Goal: Information Seeking & Learning: Learn about a topic

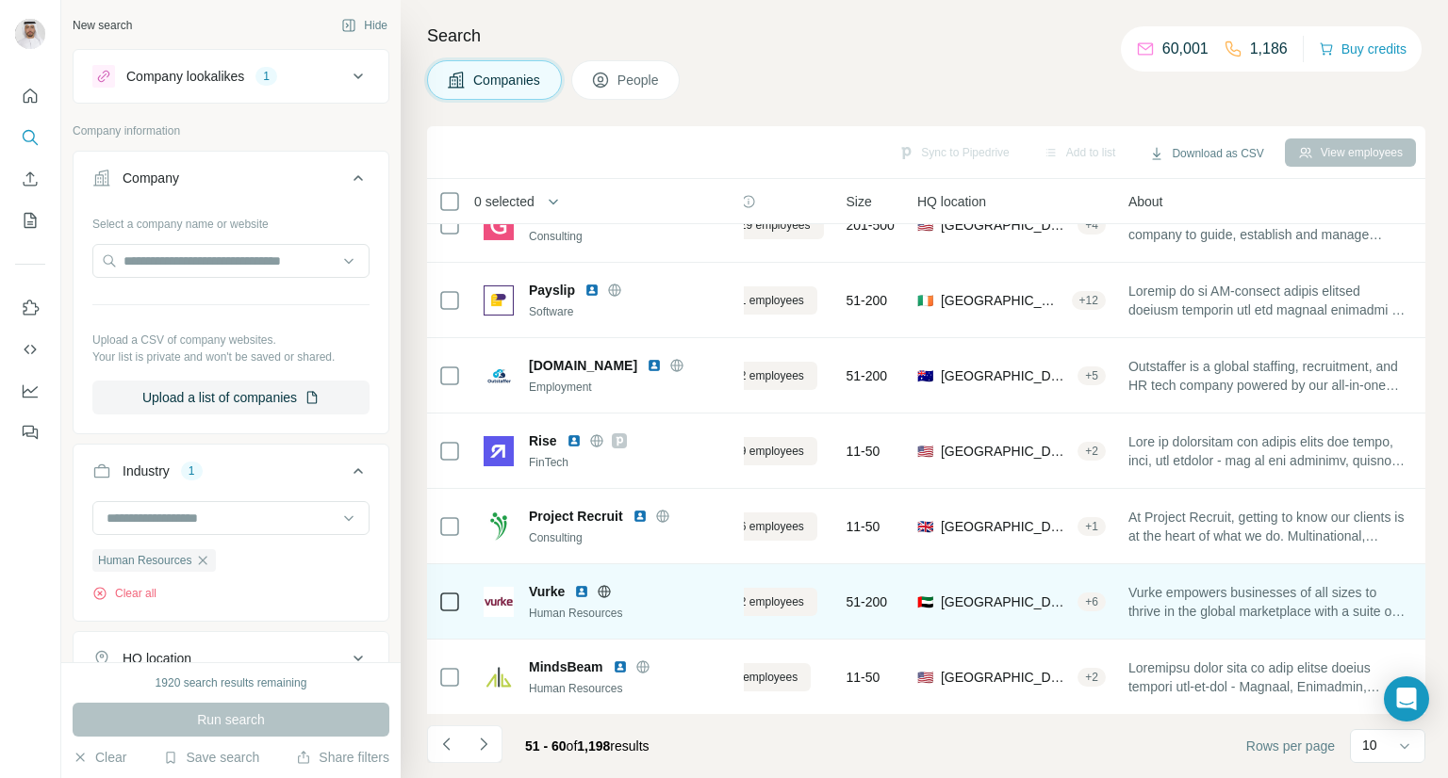
scroll to position [273, 85]
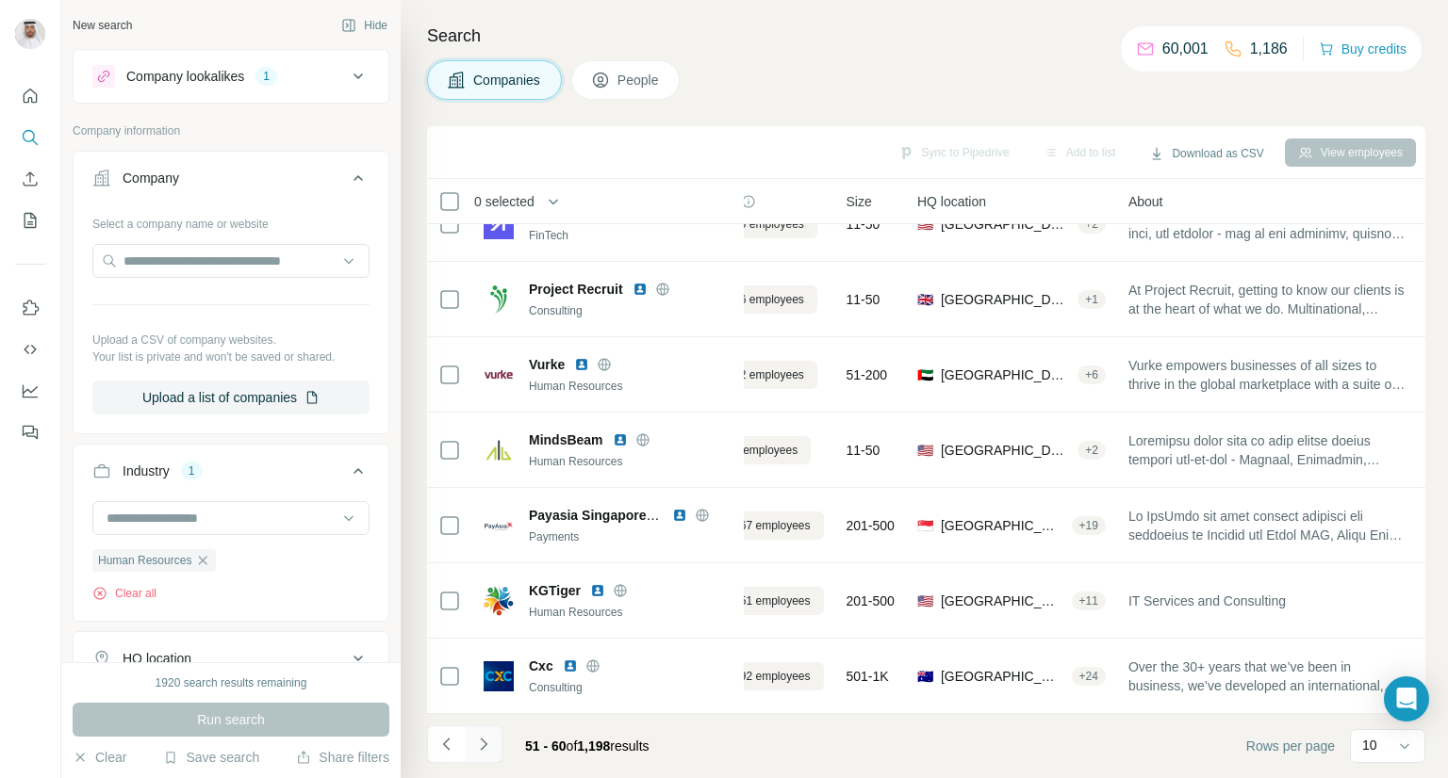
click at [492, 749] on button "Navigate to next page" at bounding box center [484, 745] width 38 height 38
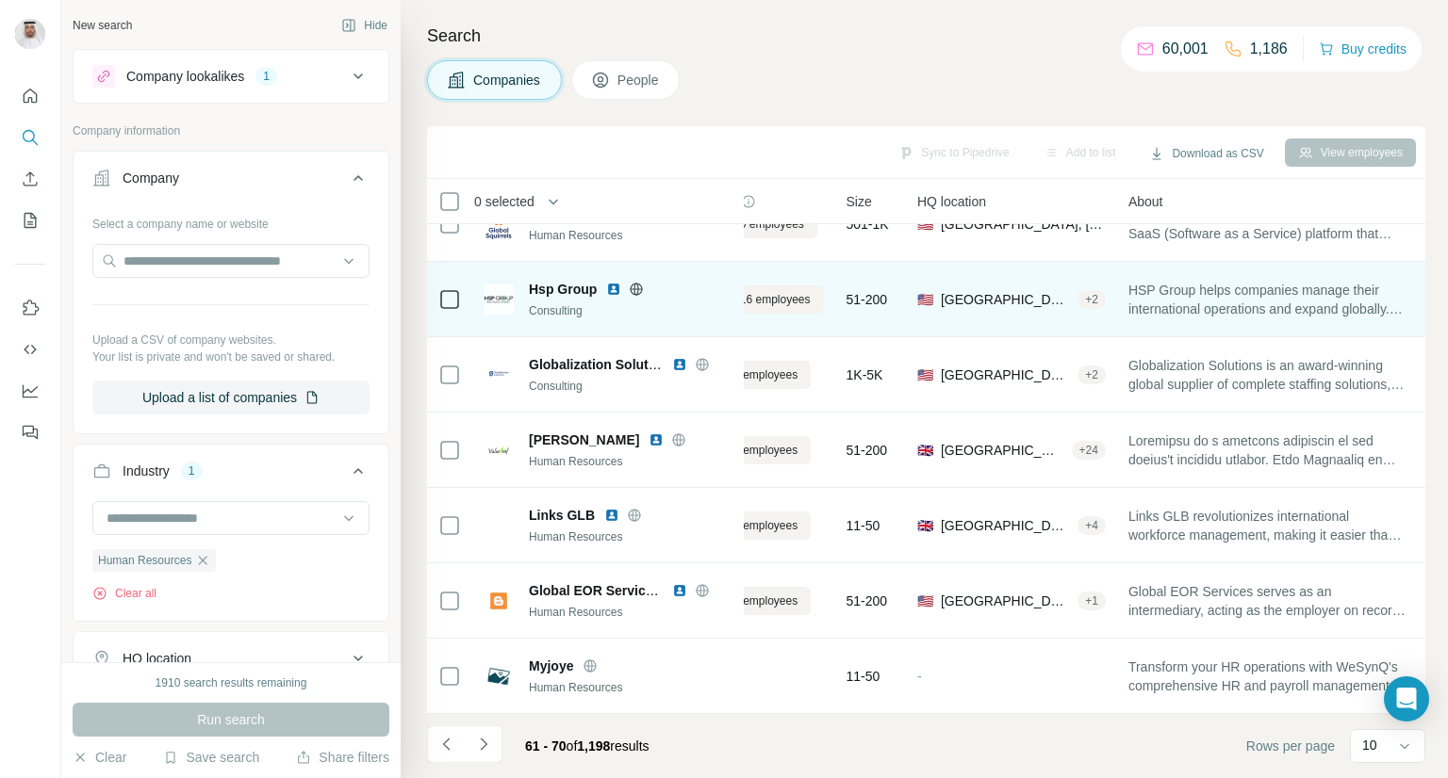
scroll to position [0, 85]
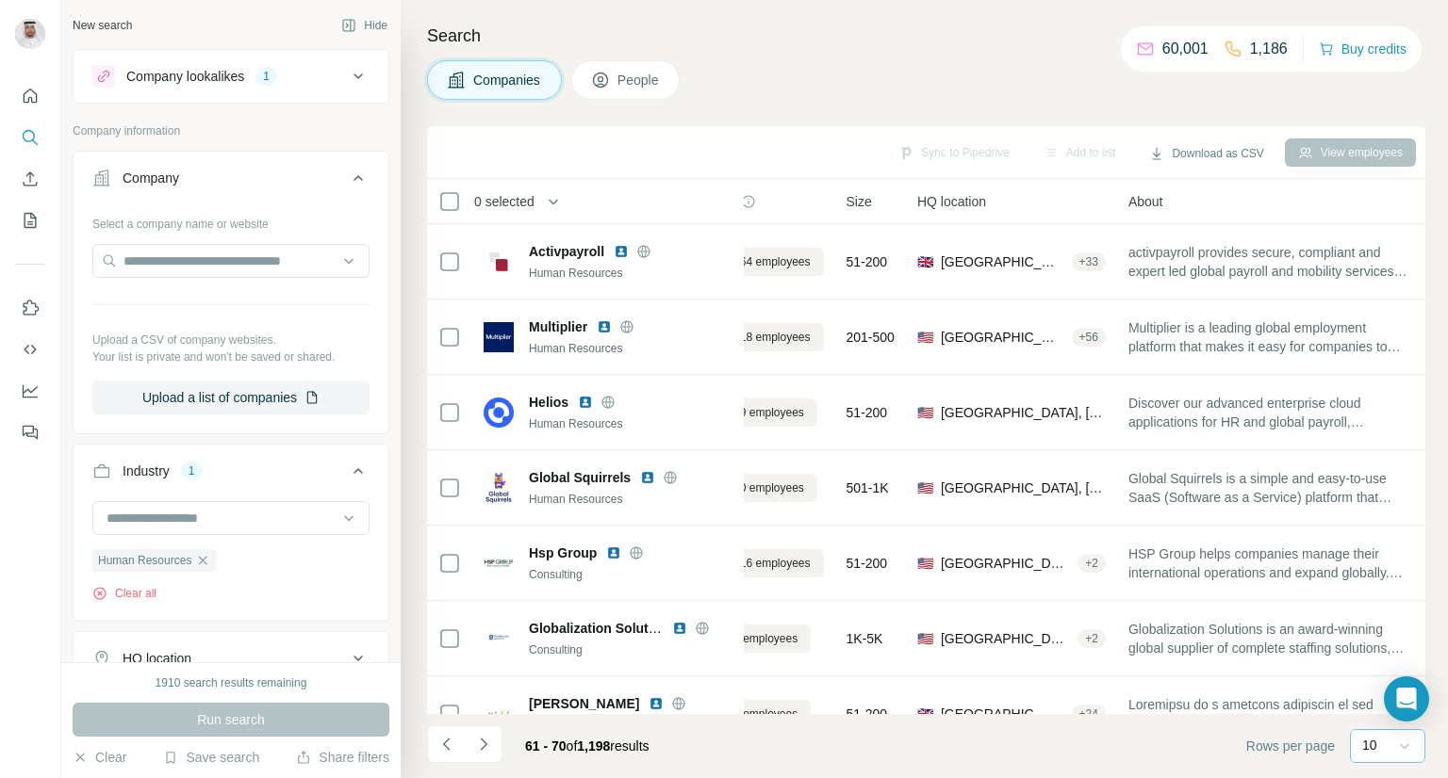
click at [1397, 743] on icon at bounding box center [1404, 746] width 19 height 19
click at [1370, 607] on div "60" at bounding box center [1387, 595] width 66 height 34
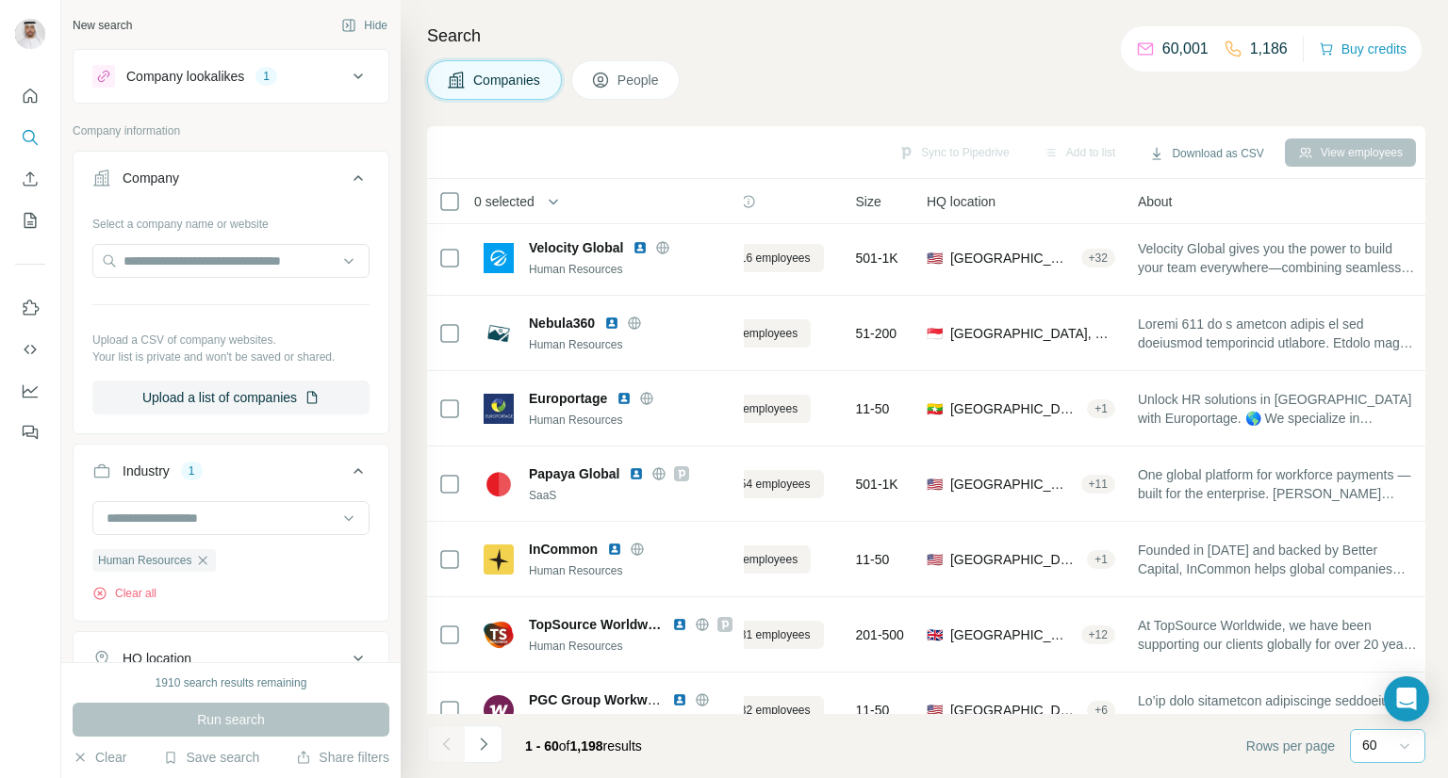
scroll to position [4043, 85]
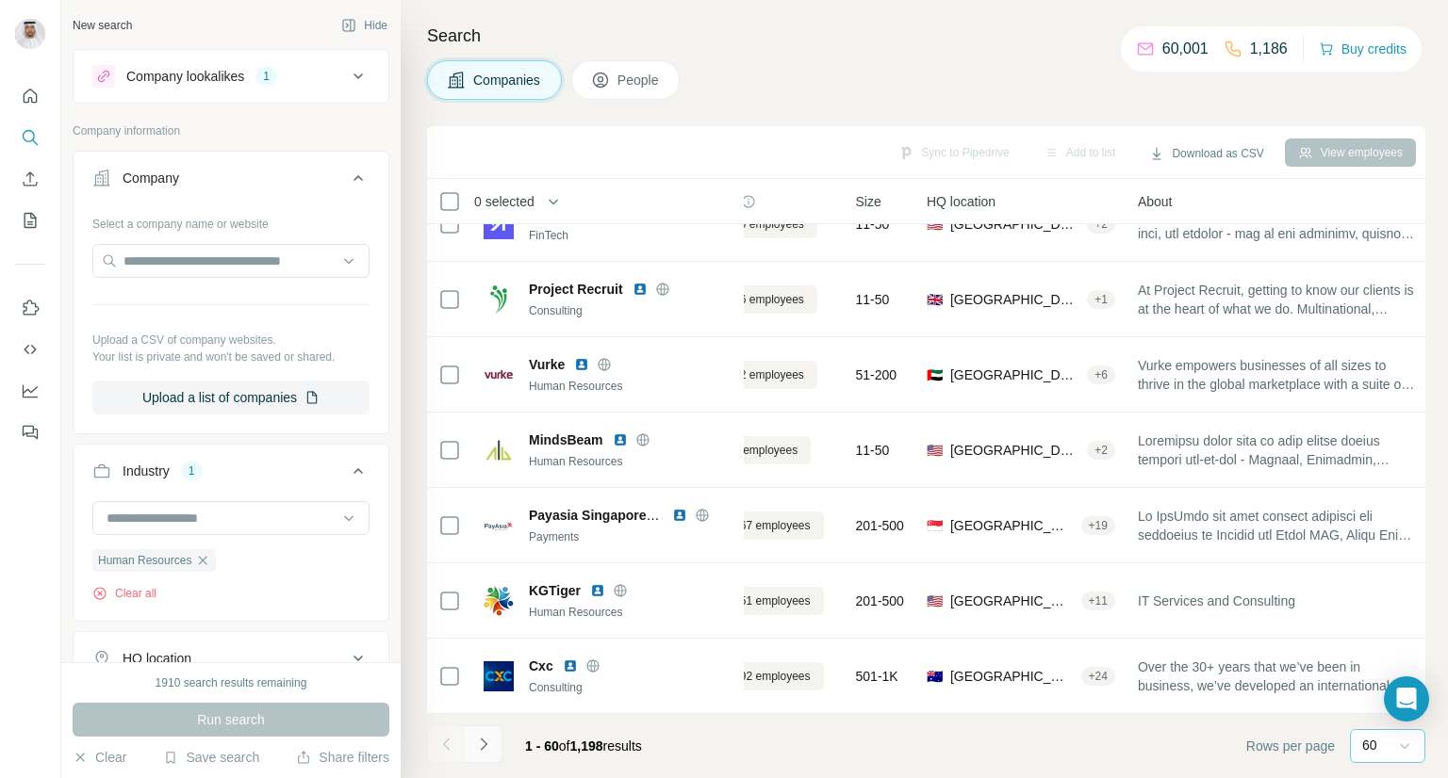
click at [480, 745] on icon "Navigate to next page" at bounding box center [483, 744] width 19 height 19
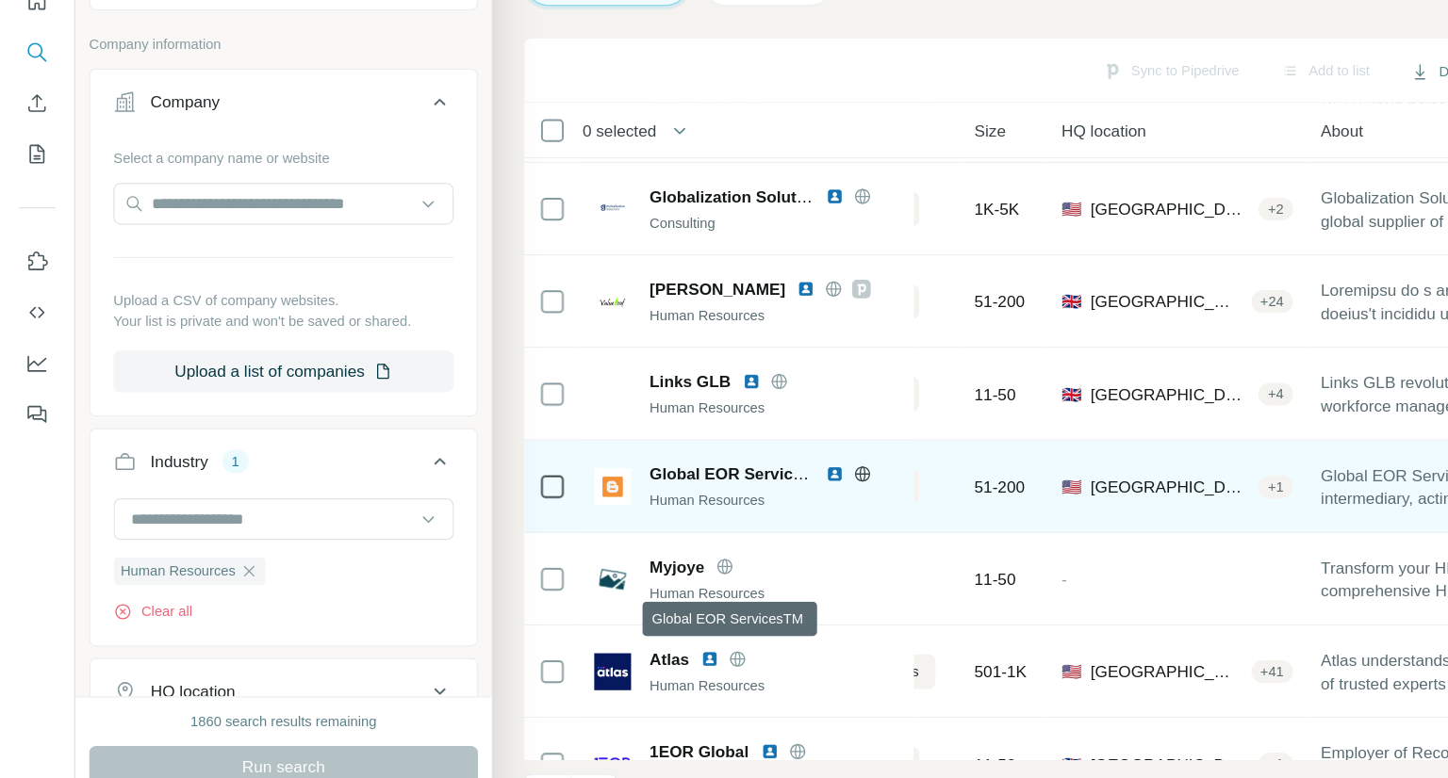
scroll to position [395, 147]
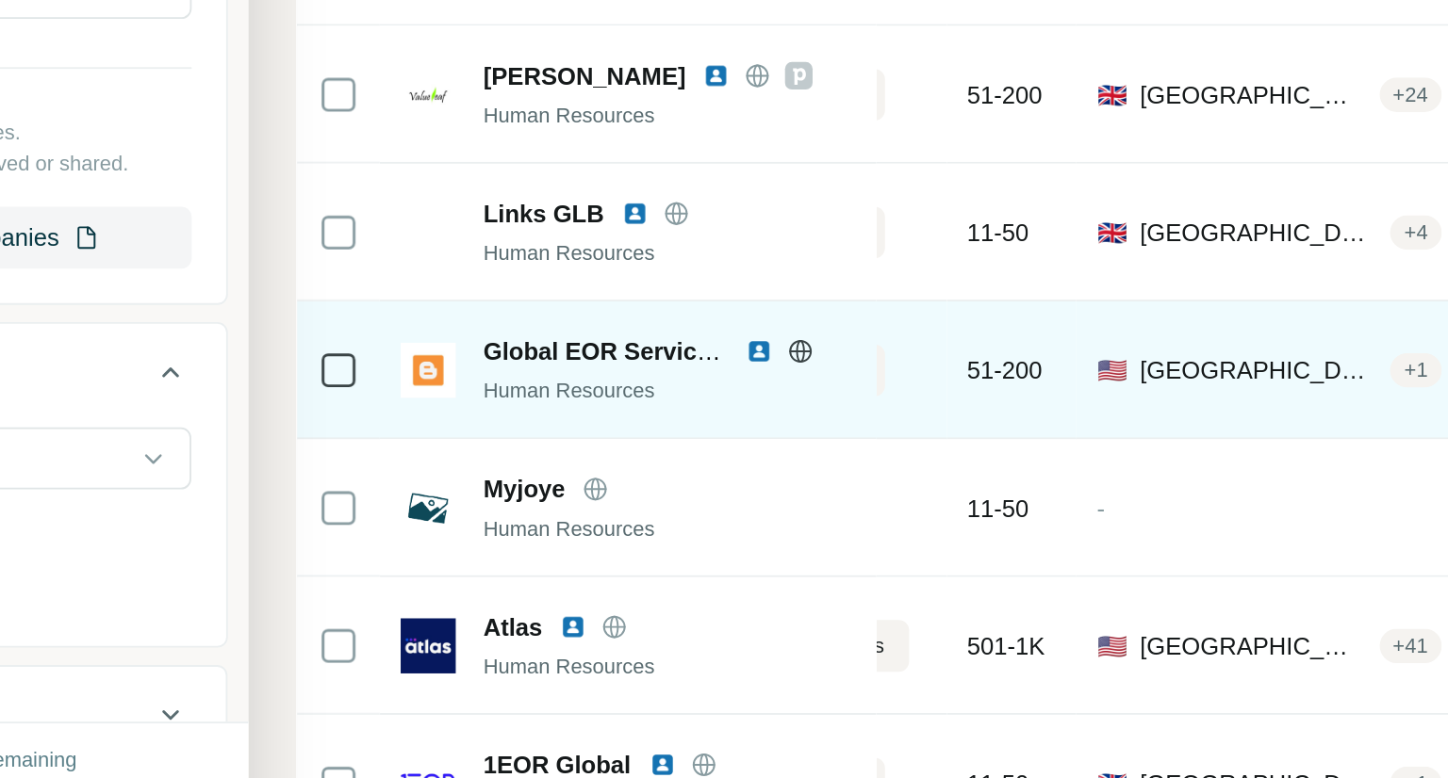
click at [674, 457] on img at bounding box center [679, 459] width 15 height 15
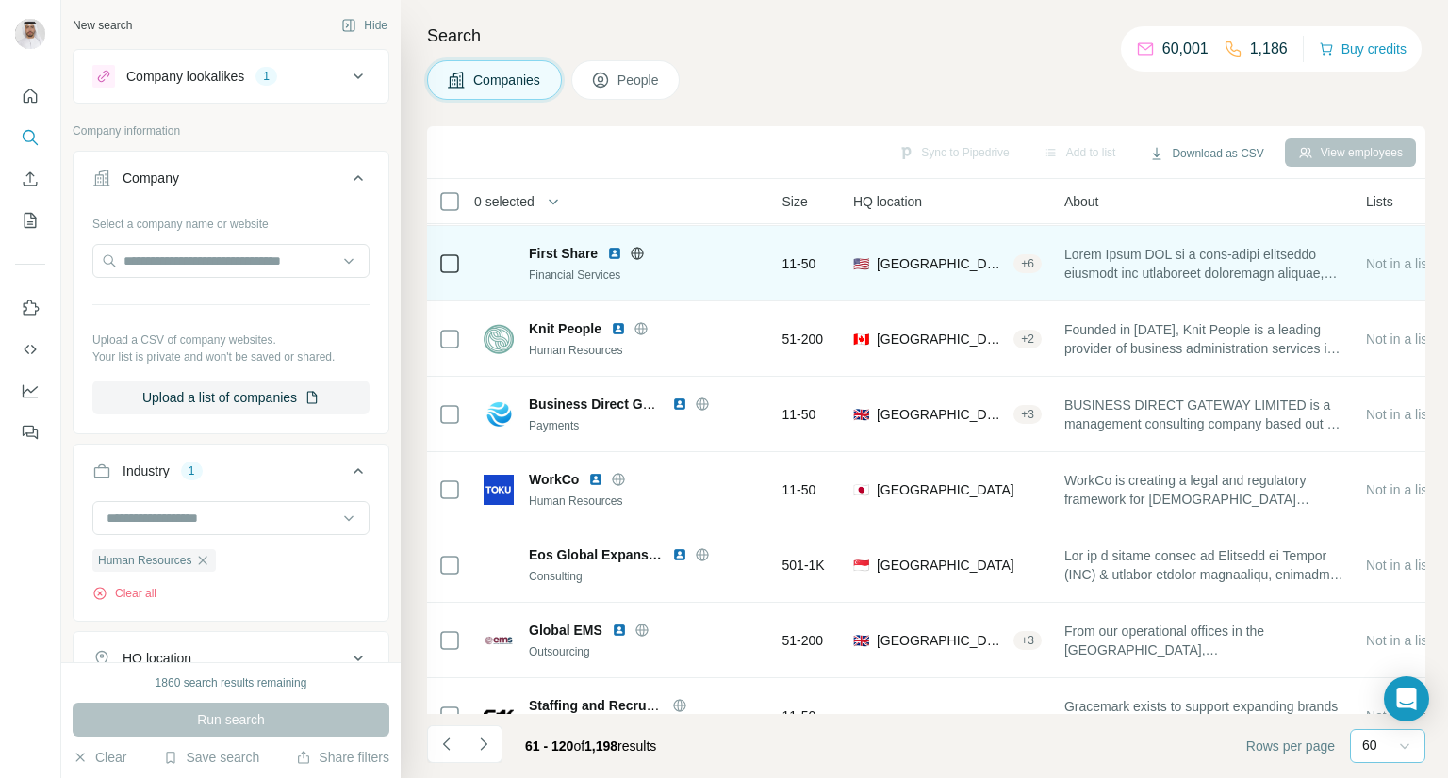
scroll to position [2108, 158]
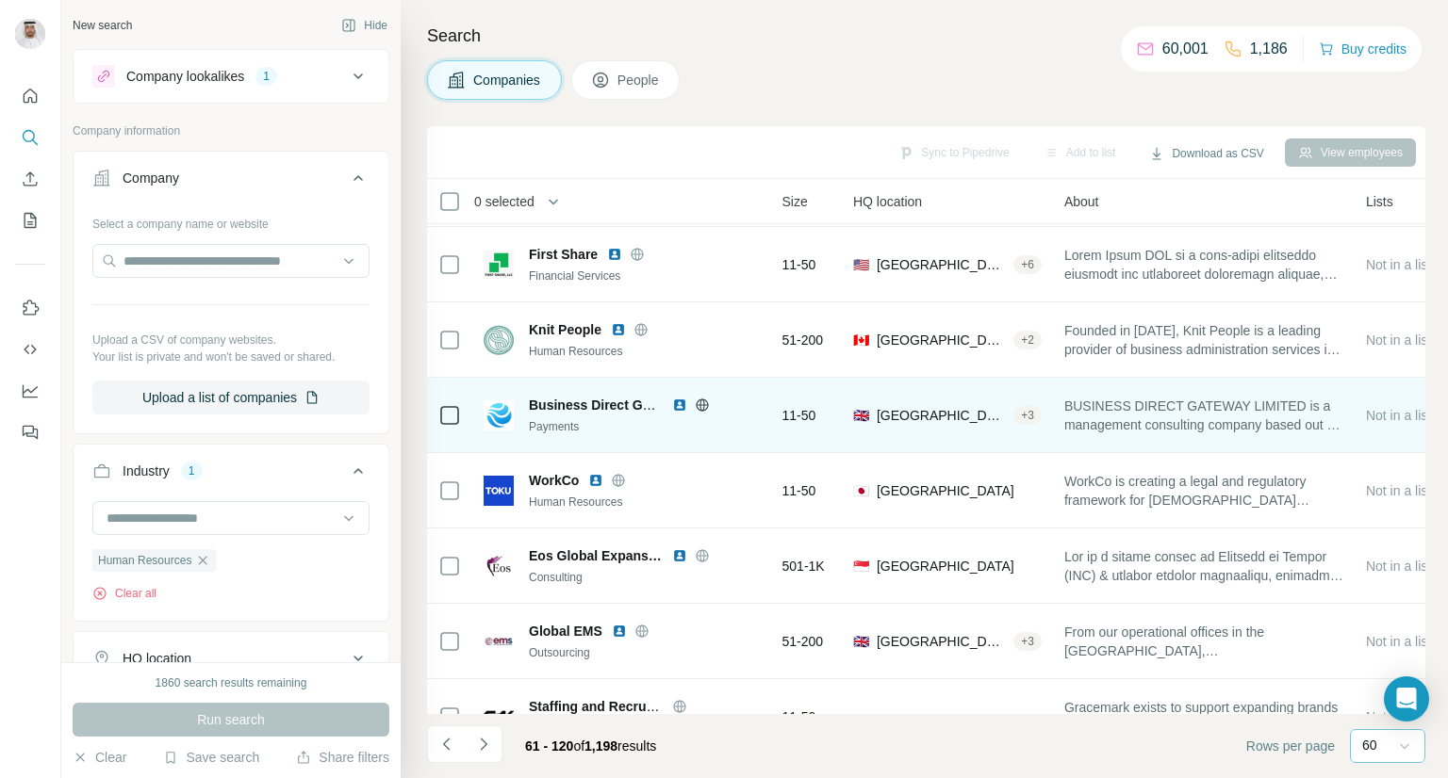
click at [682, 398] on img at bounding box center [679, 405] width 15 height 15
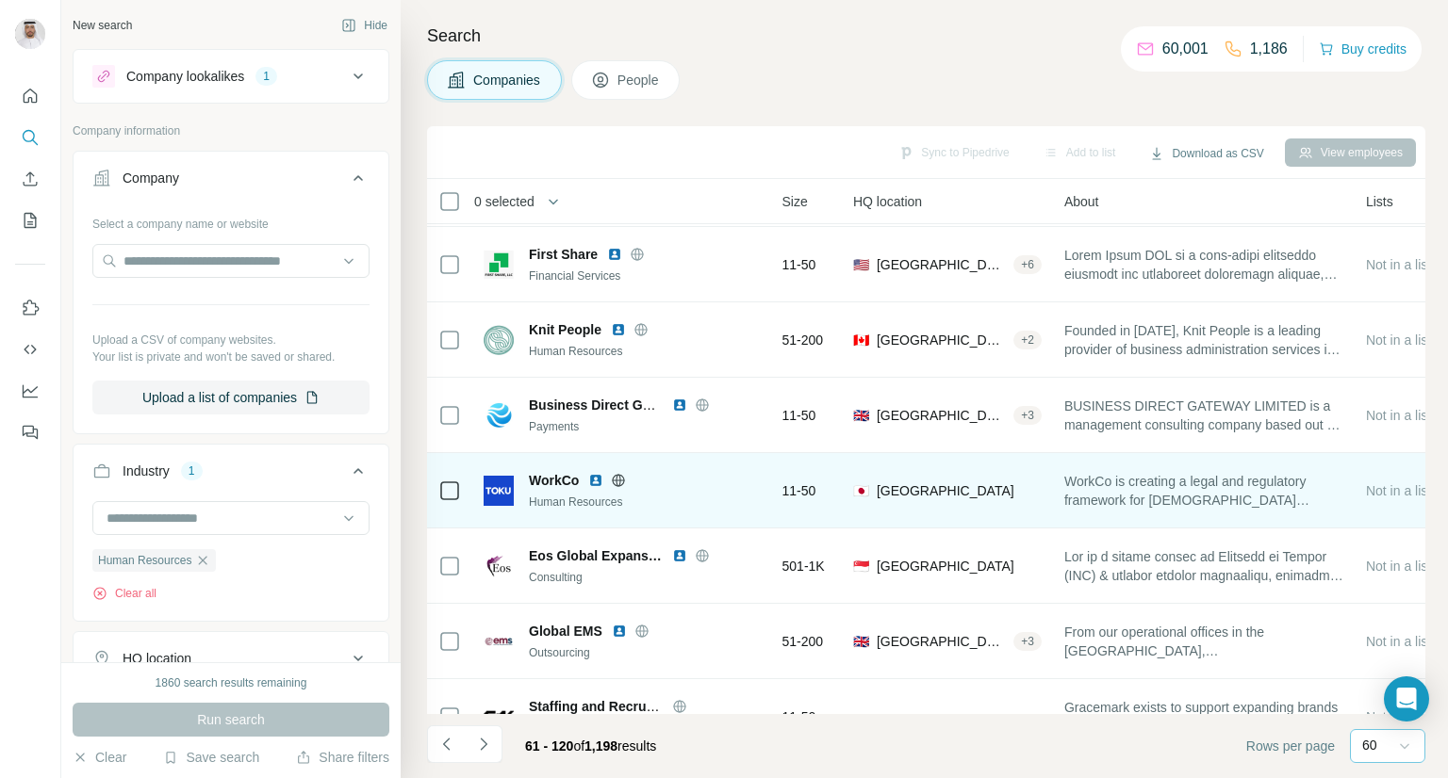
click at [596, 480] on img at bounding box center [595, 480] width 15 height 15
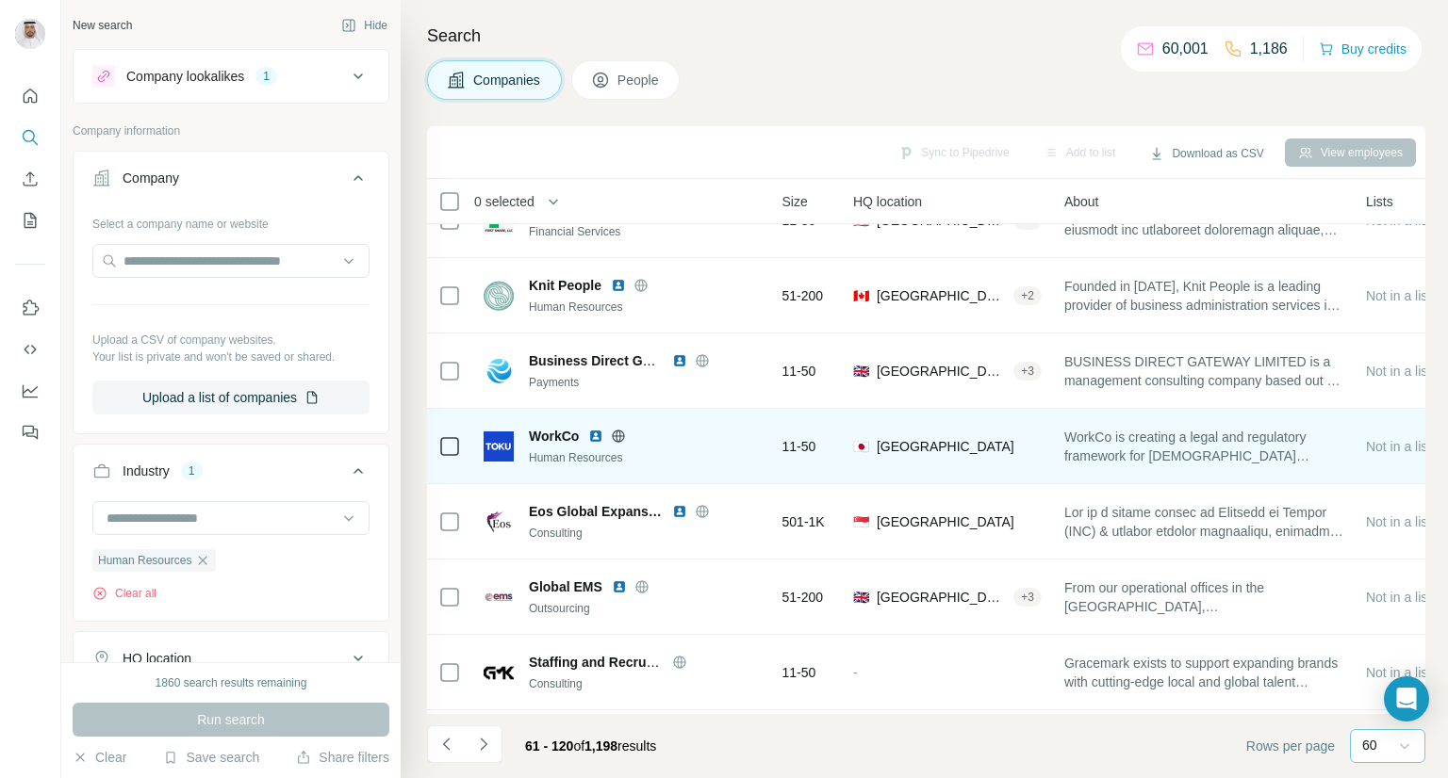
scroll to position [2153, 158]
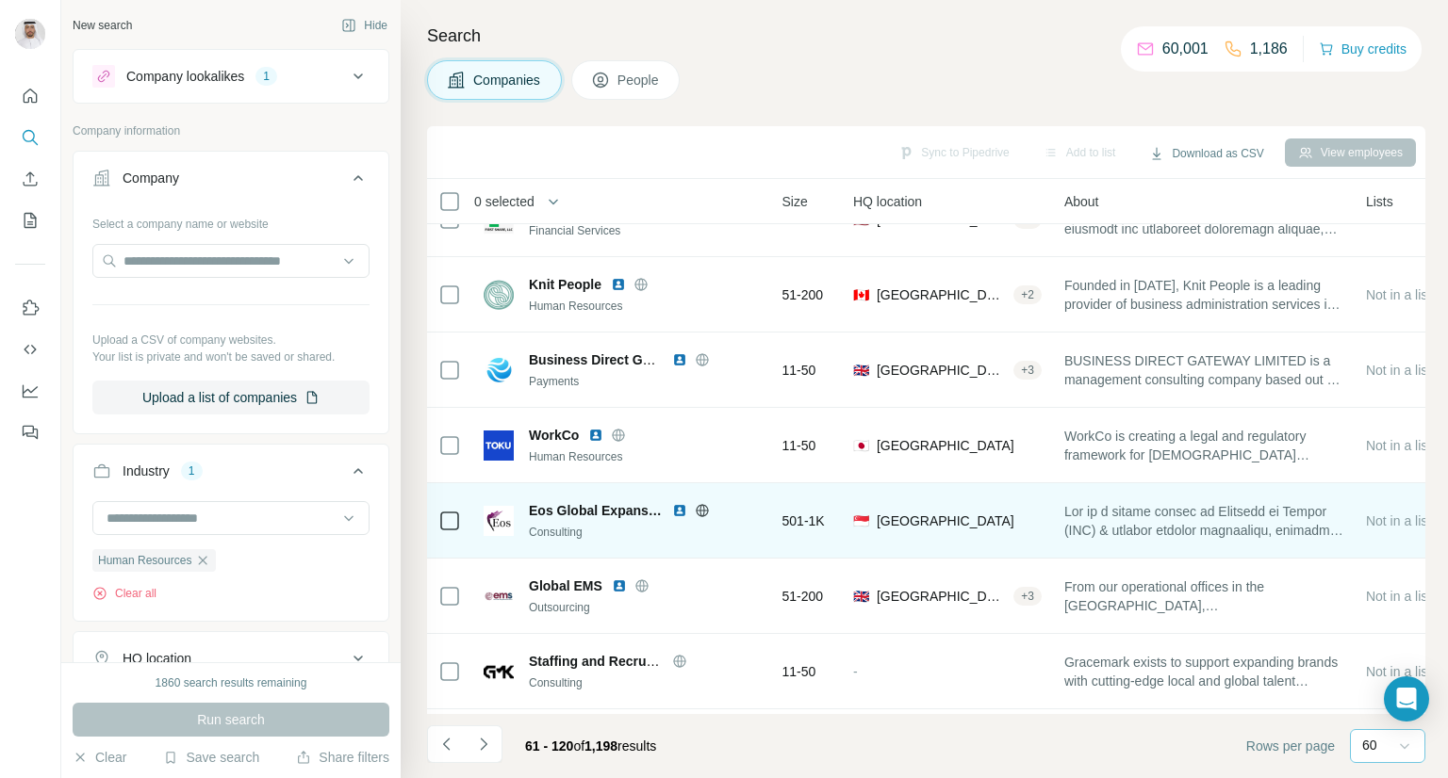
click at [676, 509] on img at bounding box center [679, 510] width 15 height 15
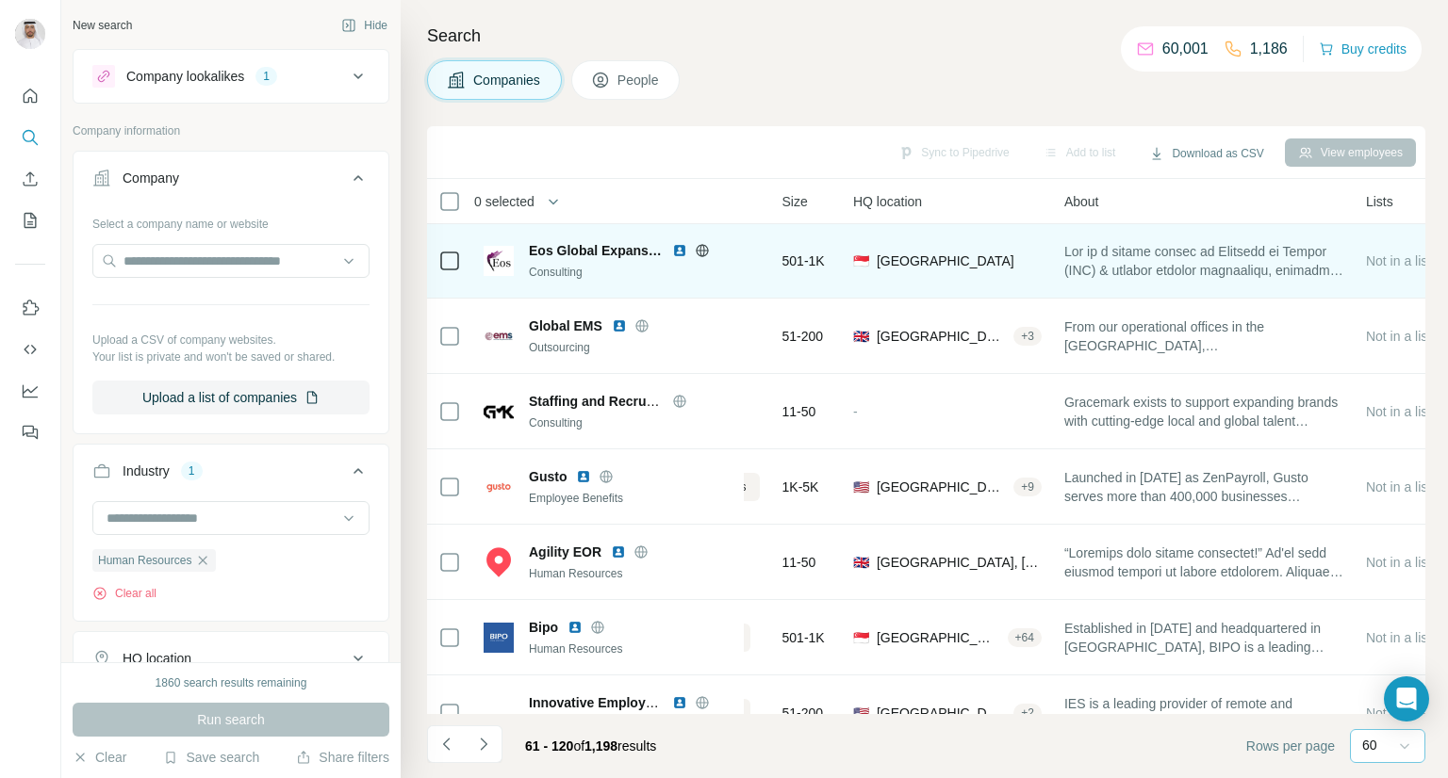
scroll to position [2415, 158]
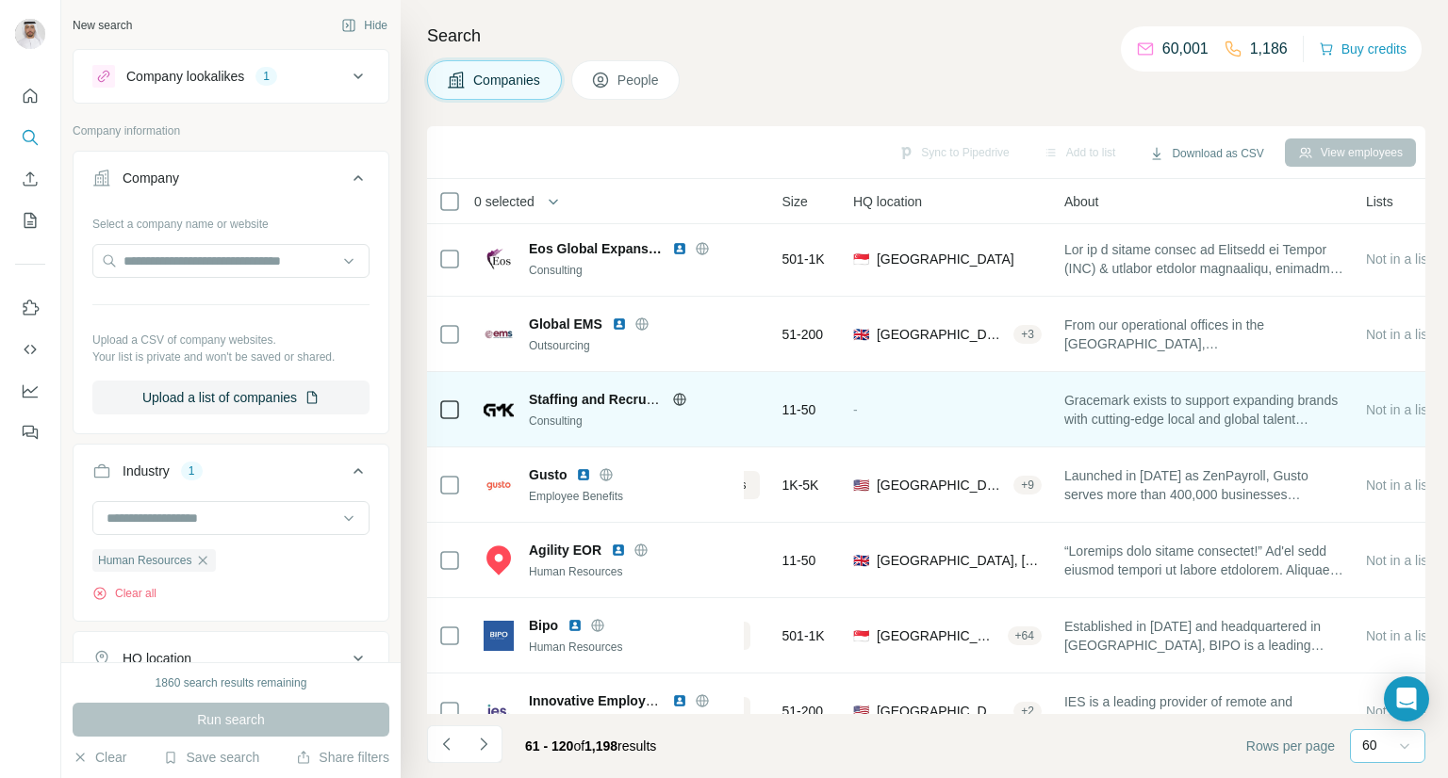
click at [680, 399] on icon at bounding box center [679, 399] width 5 height 12
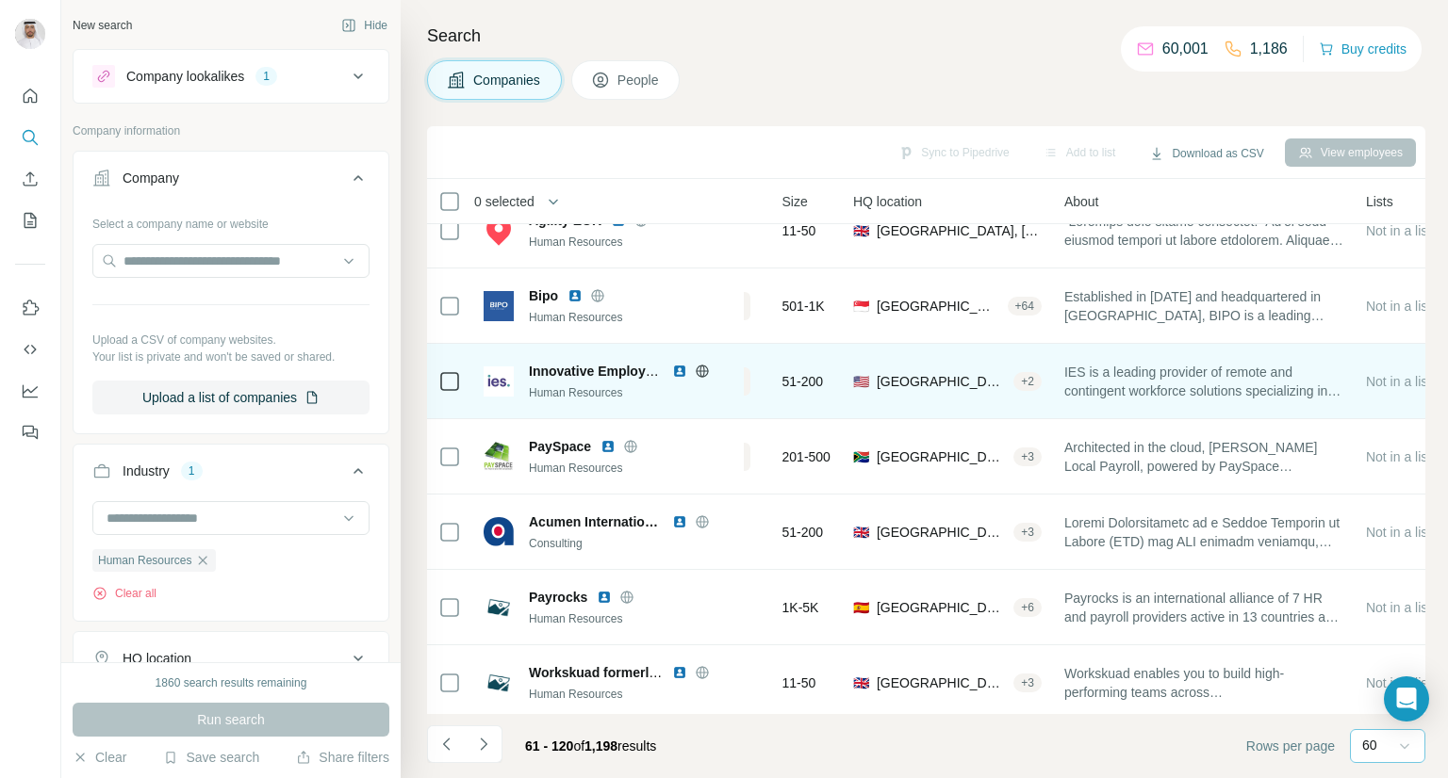
scroll to position [2786, 158]
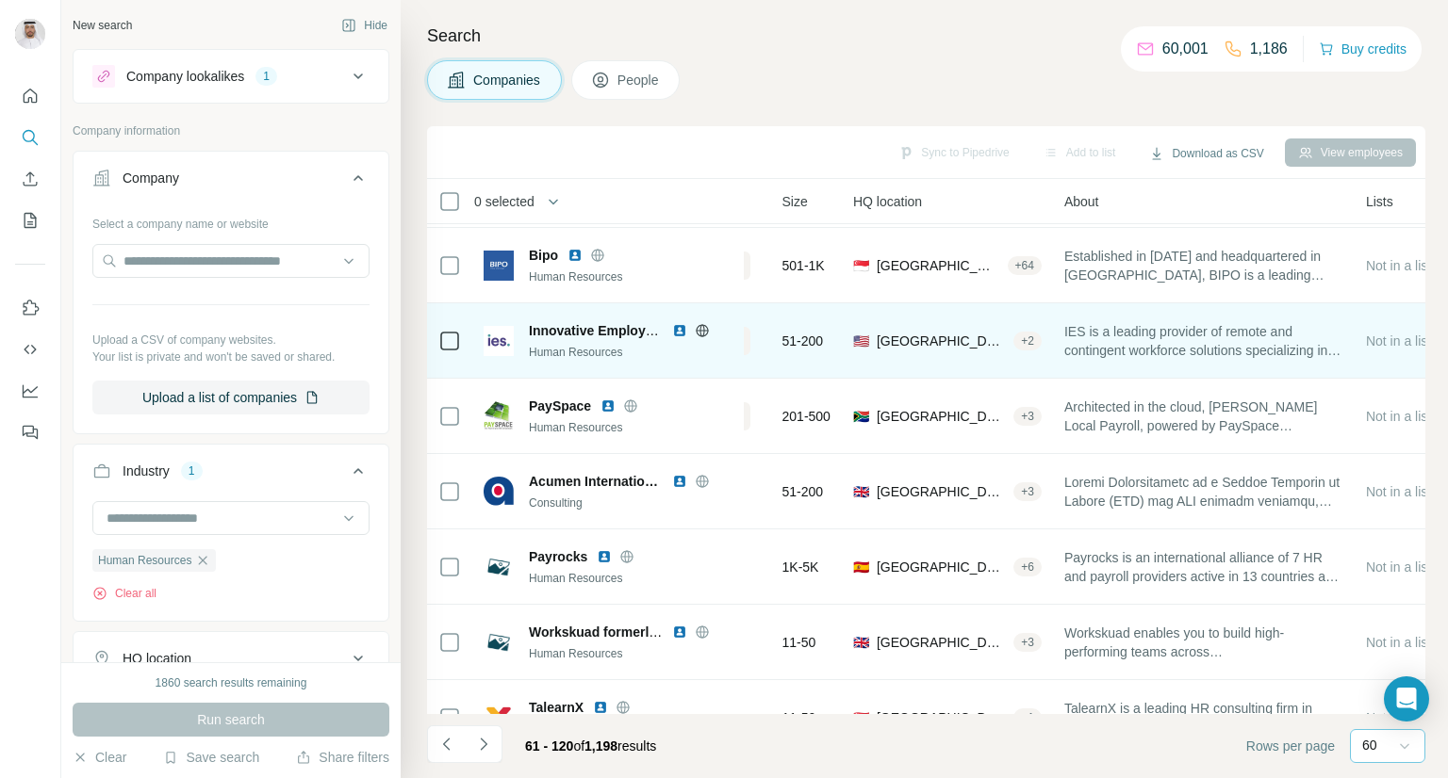
click at [677, 331] on img at bounding box center [679, 330] width 15 height 15
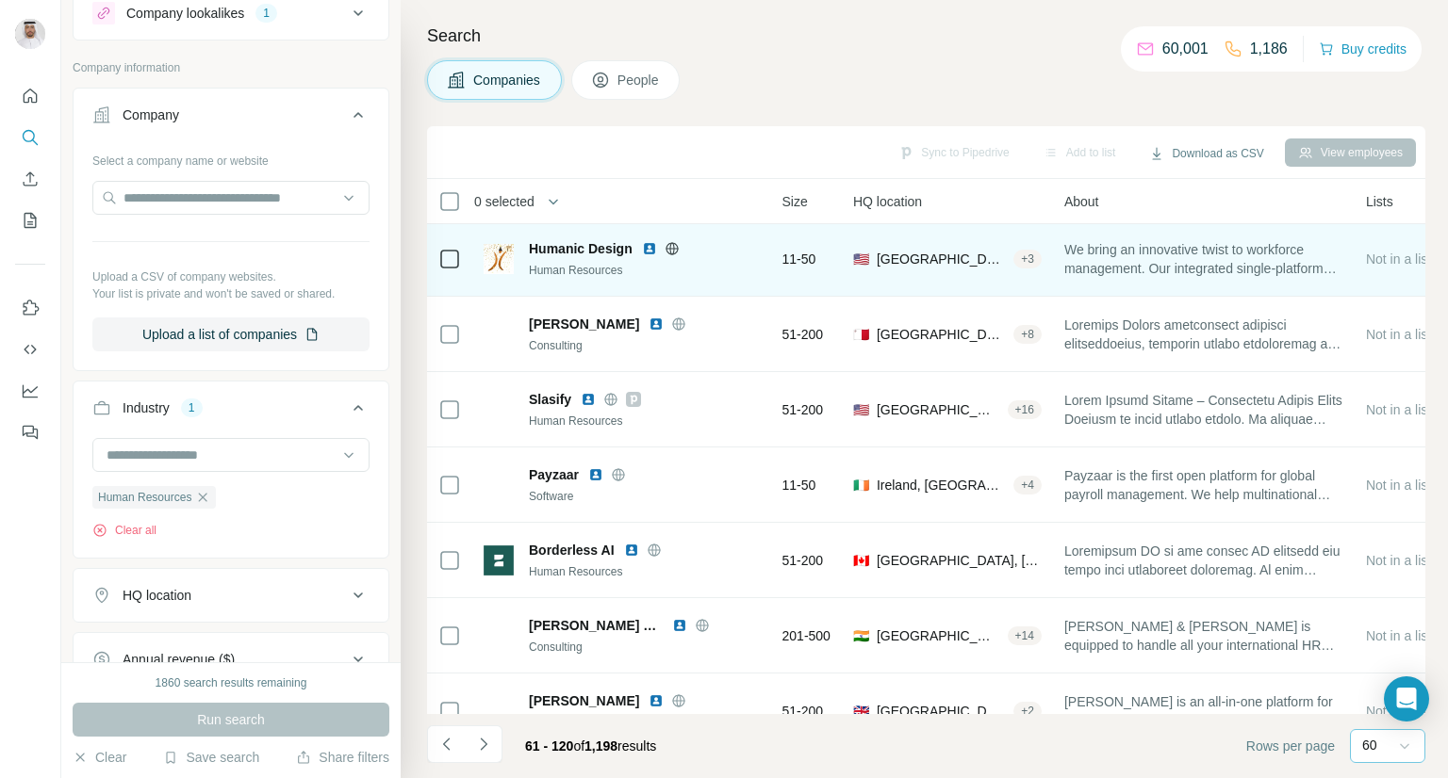
scroll to position [3548, 158]
click at [646, 246] on img at bounding box center [649, 246] width 15 height 15
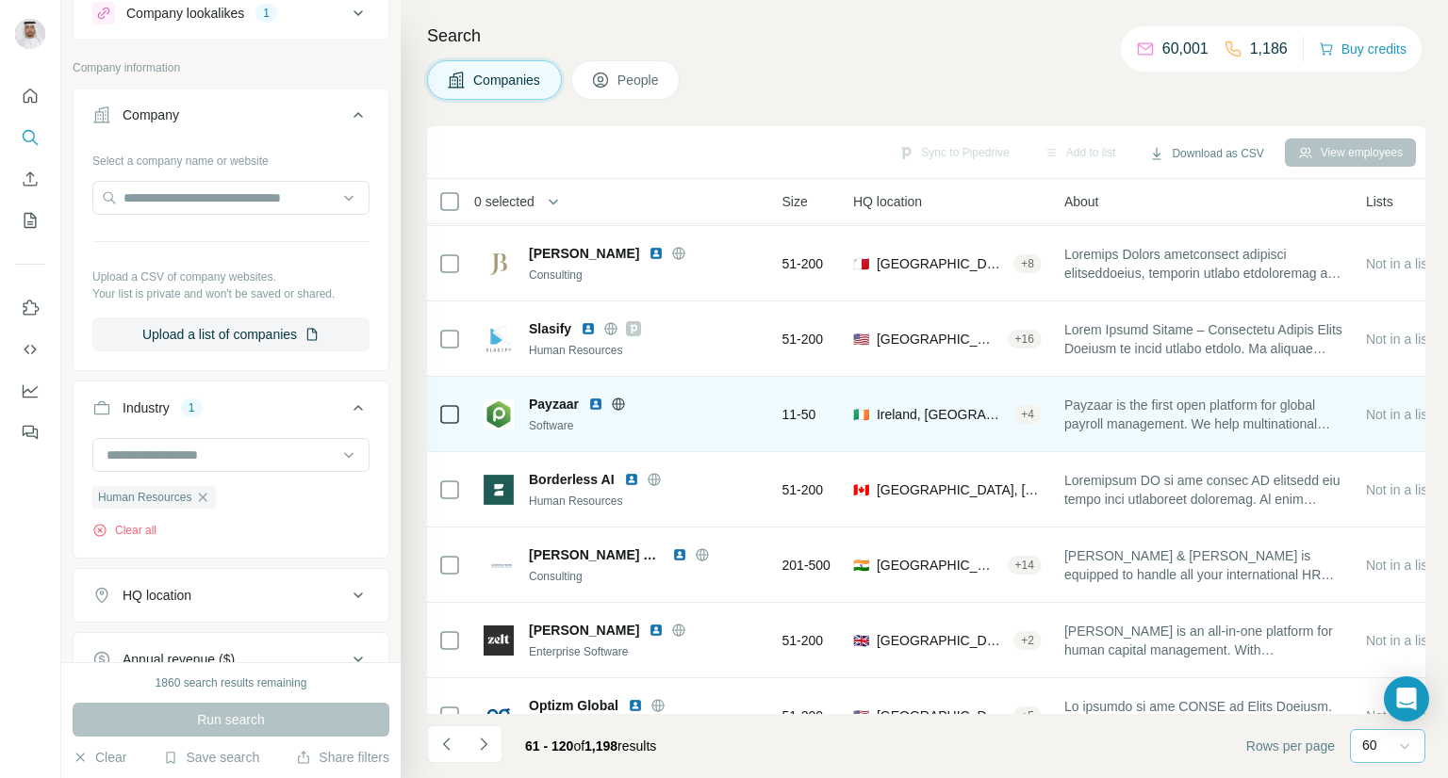
scroll to position [3618, 158]
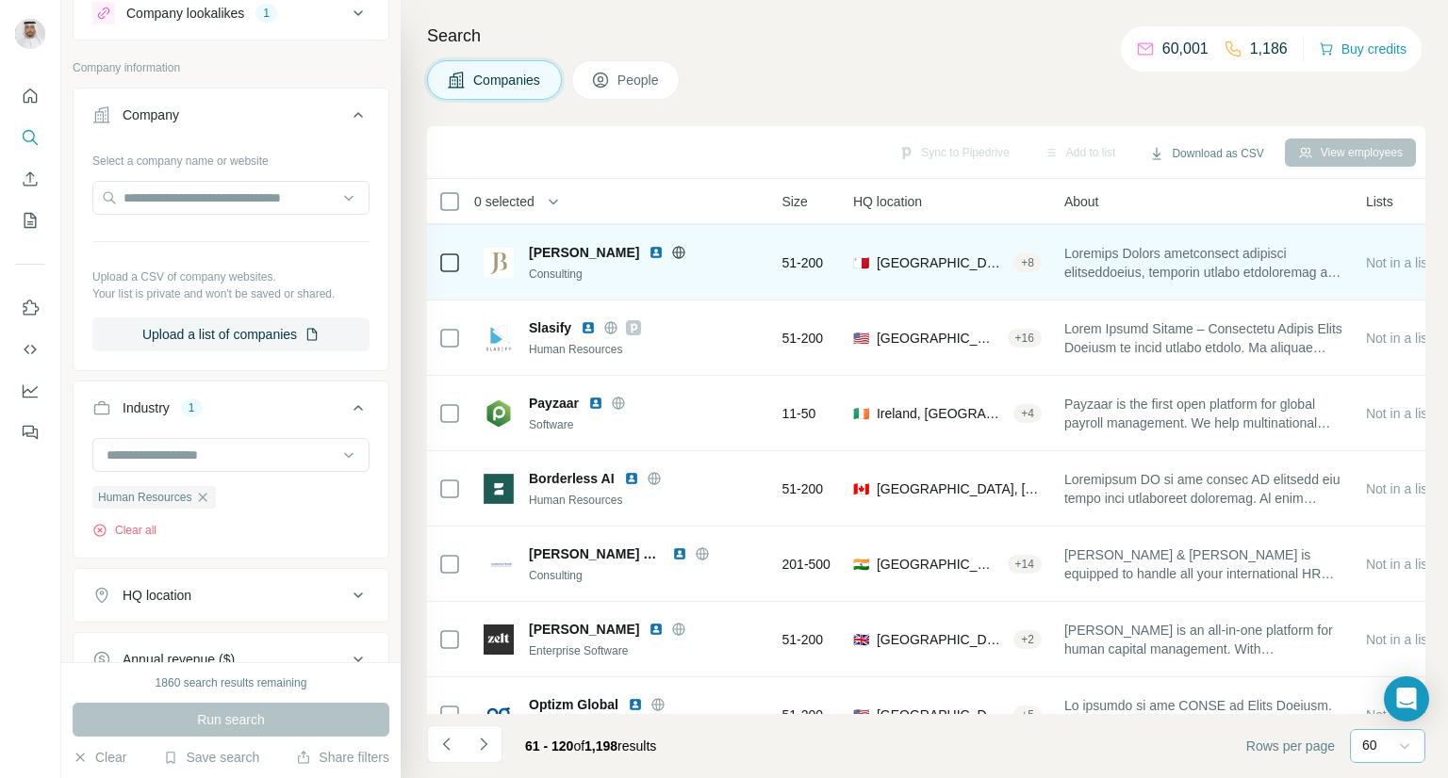
click at [648, 254] on img at bounding box center [655, 252] width 15 height 15
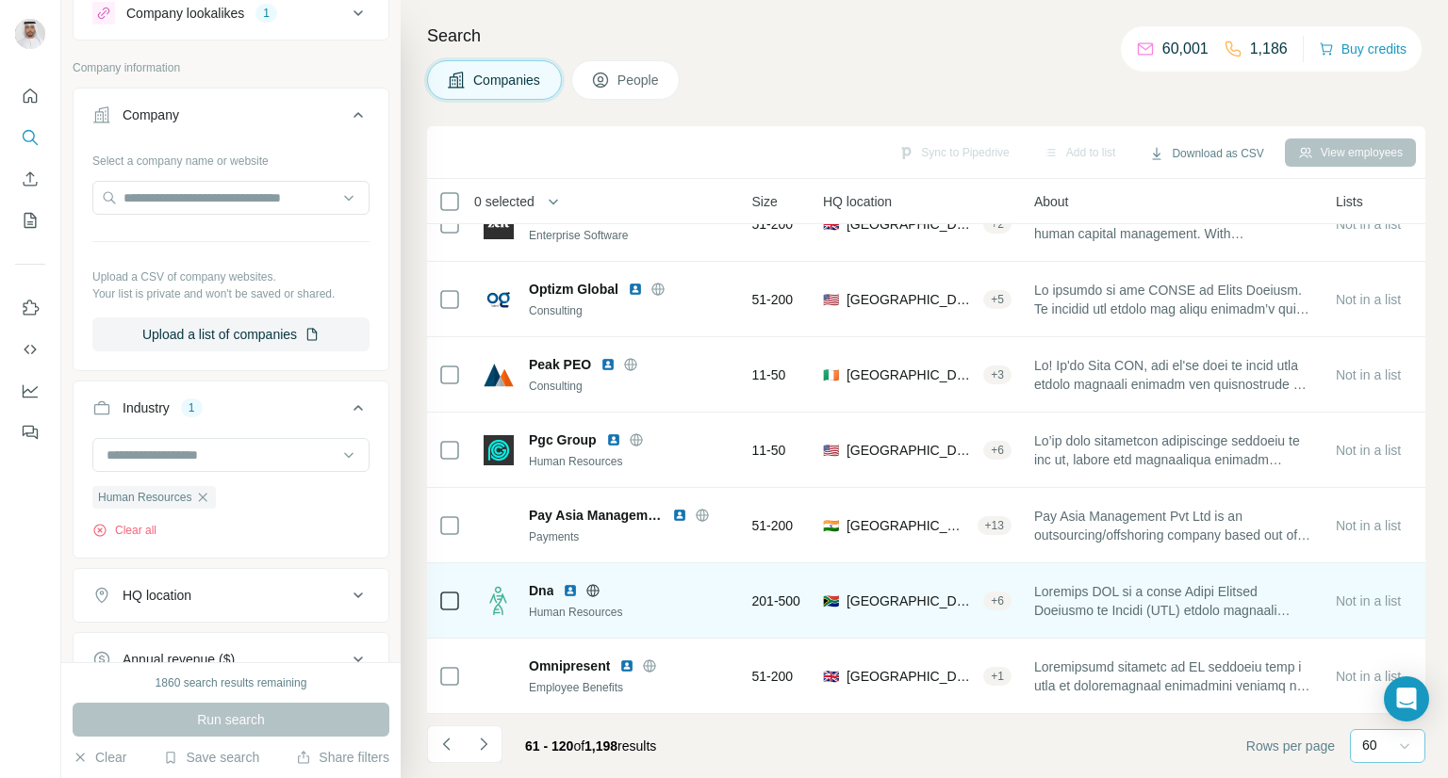
scroll to position [4043, 188]
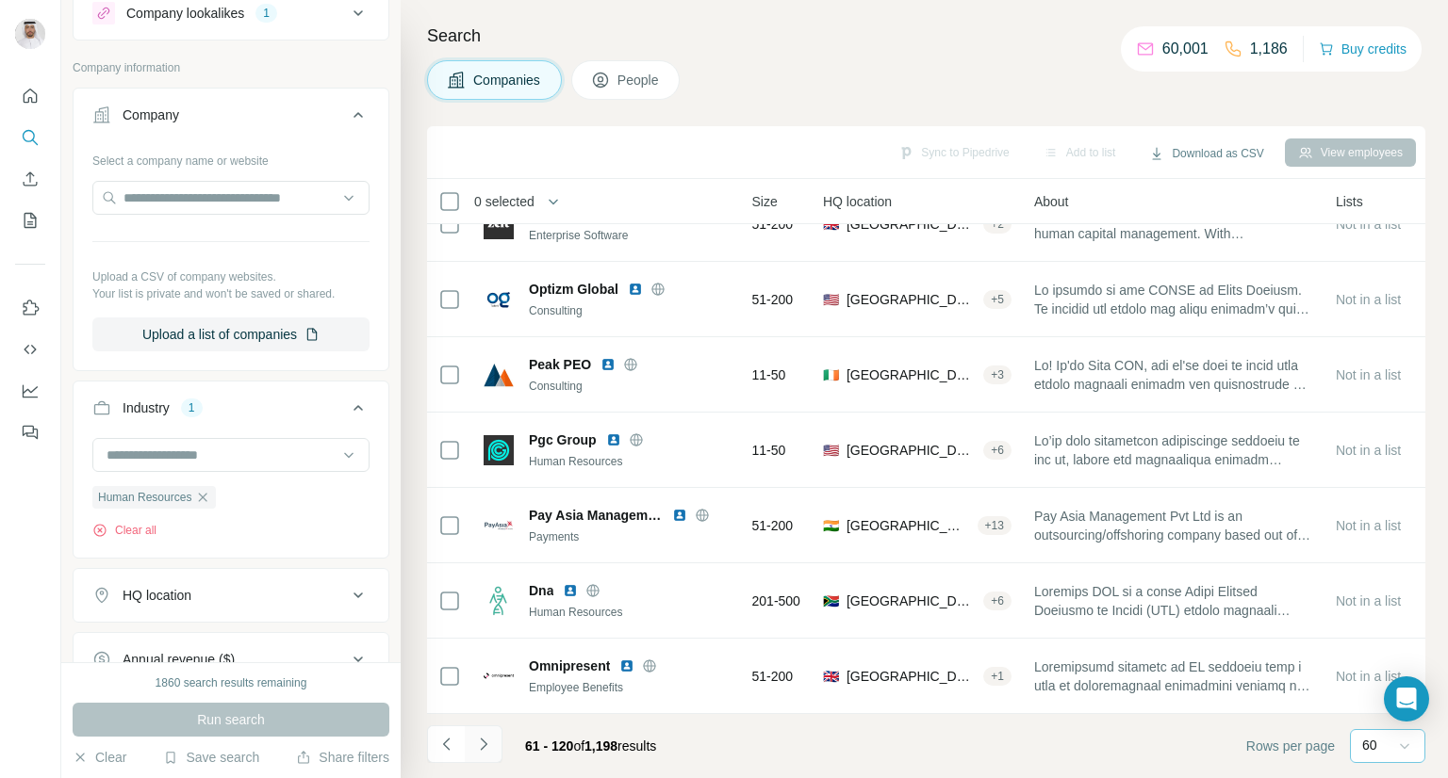
click at [479, 745] on icon "Navigate to next page" at bounding box center [483, 744] width 19 height 19
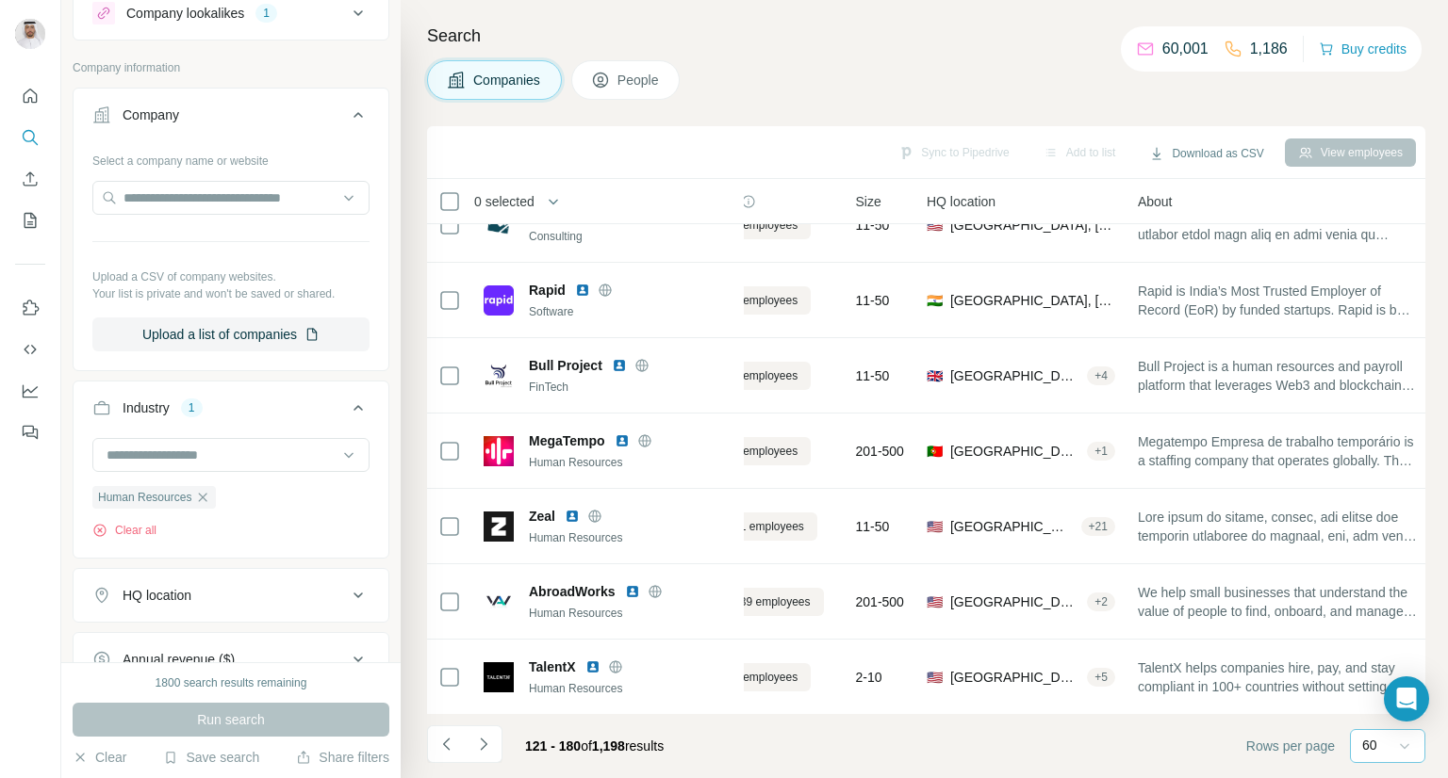
scroll to position [0, 85]
